Goal: Task Accomplishment & Management: Use online tool/utility

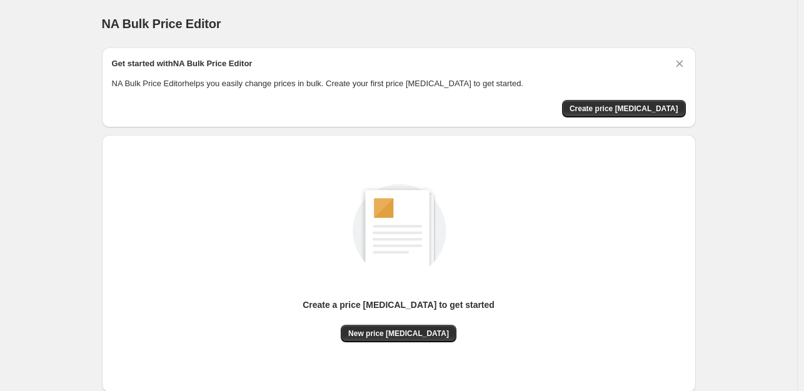
click at [445, 325] on div "New price change job" at bounding box center [399, 333] width 116 height 17
click at [430, 329] on span "New price change job" at bounding box center [398, 334] width 101 height 10
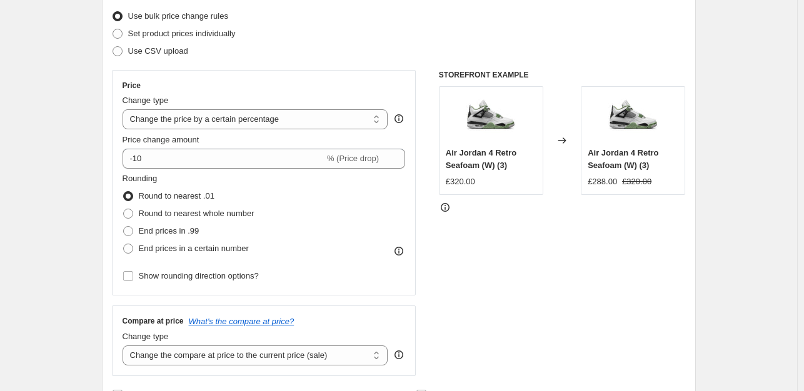
scroll to position [262, 0]
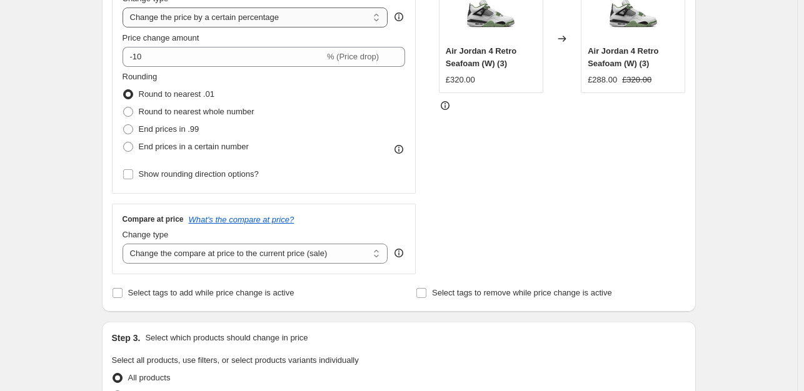
click at [271, 21] on select "Change the price to a certain amount Change the price by a certain amount Chang…" at bounding box center [255, 17] width 266 height 20
select select "to"
click at [125, 7] on select "Change the price to a certain amount Change the price by a certain amount Chang…" at bounding box center [255, 17] width 266 height 20
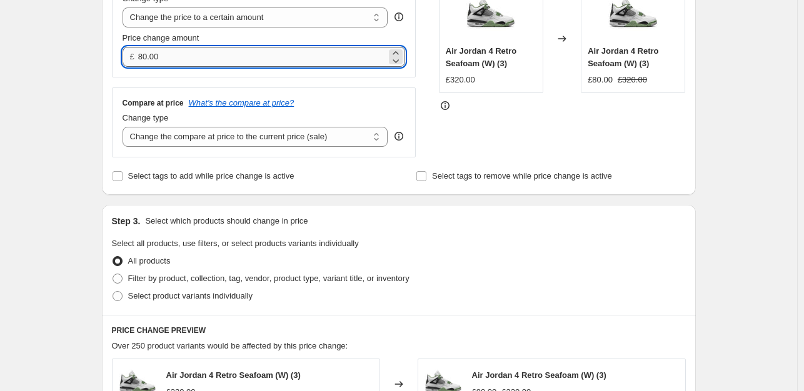
click at [247, 48] on input "80.00" at bounding box center [262, 57] width 248 height 20
click at [341, 49] on input "80.00" at bounding box center [262, 57] width 248 height 20
type input "8"
type input "90.00"
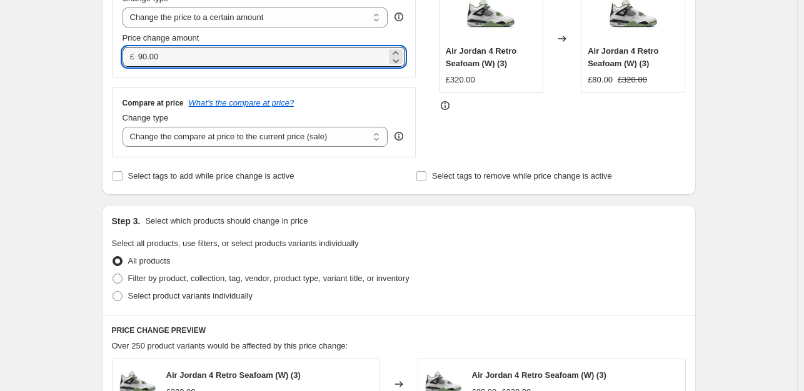
click at [369, 76] on div "Price Change type Change the price to a certain amount Change the price by a ce…" at bounding box center [264, 22] width 304 height 109
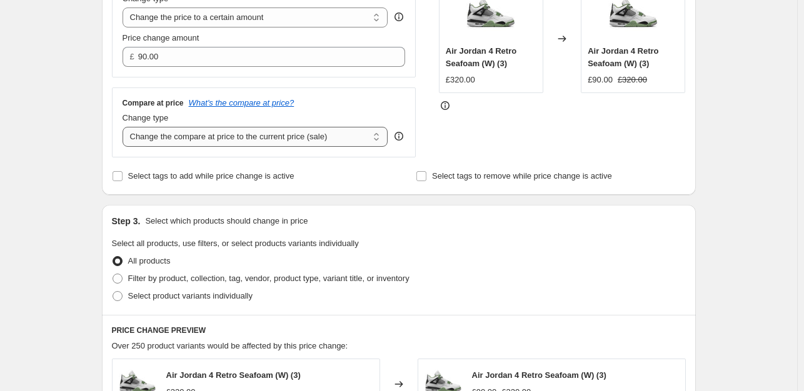
click at [305, 137] on select "Change the compare at price to the current price (sale) Change the compare at p…" at bounding box center [255, 137] width 266 height 20
click at [580, 102] on div at bounding box center [562, 105] width 247 height 12
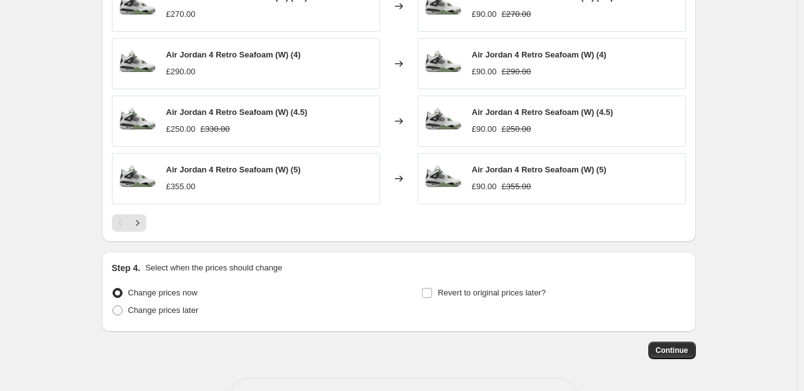
scroll to position [740, 0]
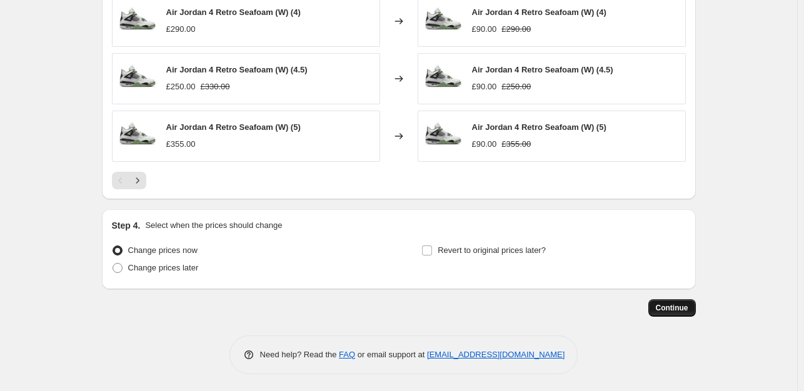
click at [684, 309] on span "Continue" at bounding box center [672, 308] width 32 height 10
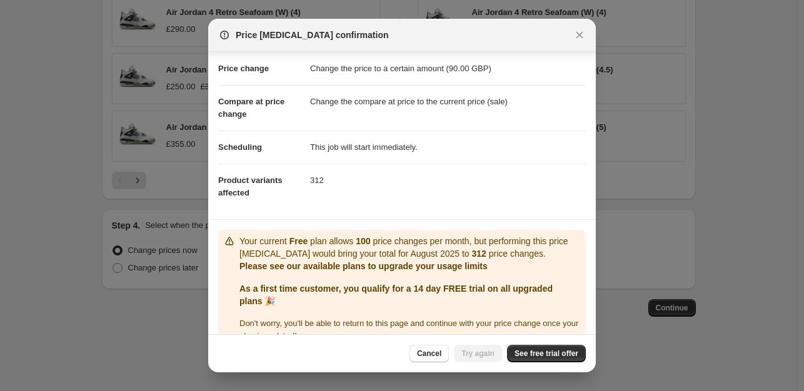
scroll to position [44, 0]
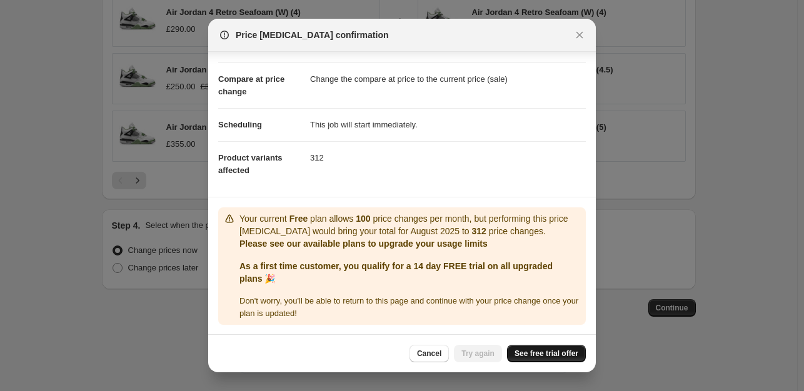
click at [570, 356] on span "See free trial offer" at bounding box center [546, 354] width 64 height 10
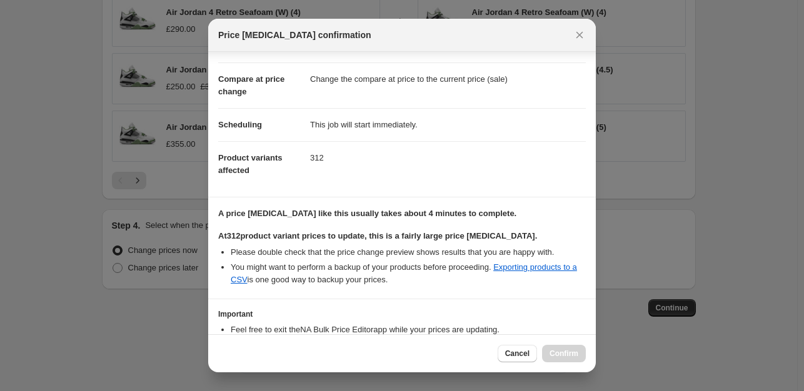
scroll to position [126, 0]
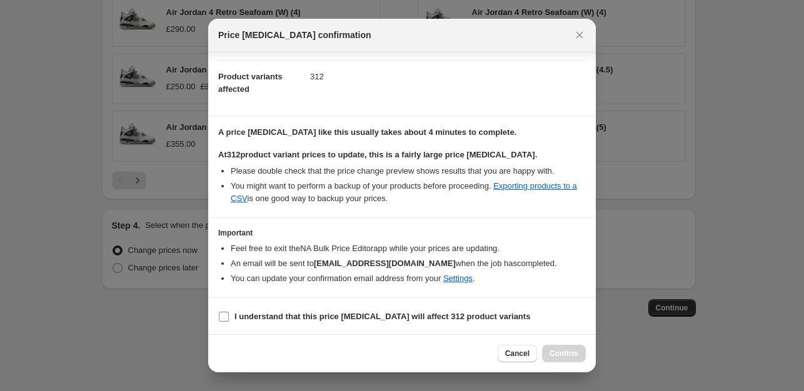
click at [425, 313] on b "I understand that this price change job will affect 312 product variants" at bounding box center [382, 316] width 296 height 9
click at [229, 313] on input "I understand that this price change job will affect 312 product variants" at bounding box center [224, 317] width 10 height 10
checkbox input "true"
click at [581, 359] on button "Confirm" at bounding box center [564, 353] width 44 height 17
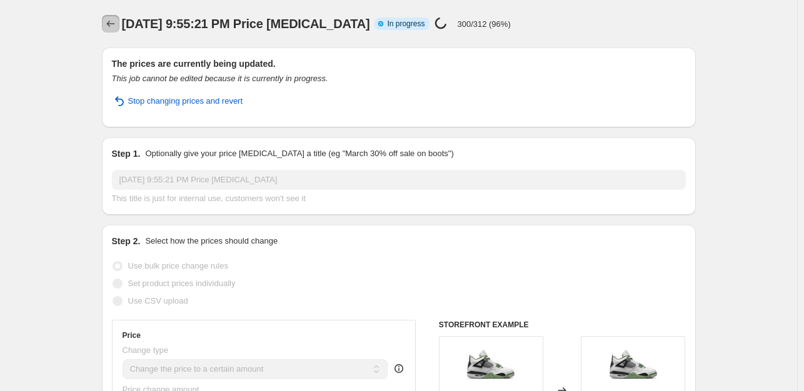
click at [109, 23] on icon "Price change jobs" at bounding box center [110, 23] width 12 height 12
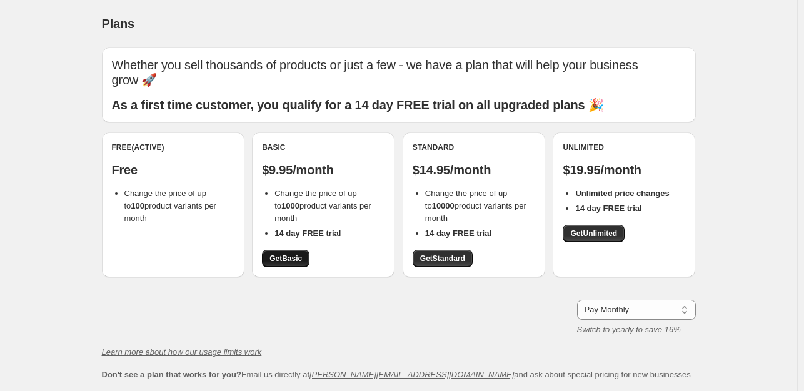
click at [281, 254] on span "Get Basic" at bounding box center [285, 259] width 32 height 10
